Goal: Find contact information: Find contact information

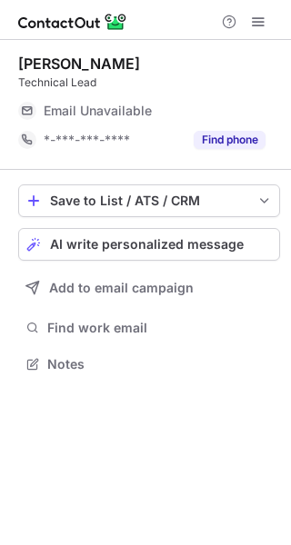
scroll to position [352, 291]
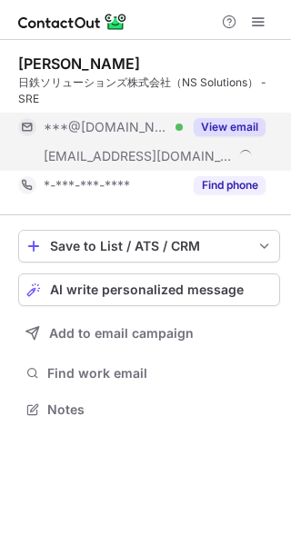
scroll to position [397, 291]
click at [210, 125] on button "View email" at bounding box center [230, 127] width 72 height 18
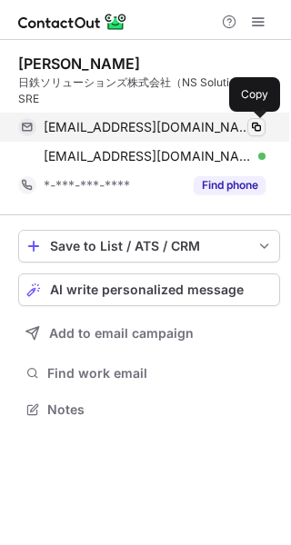
click at [257, 124] on span at bounding box center [256, 127] width 15 height 15
